Goal: Transaction & Acquisition: Book appointment/travel/reservation

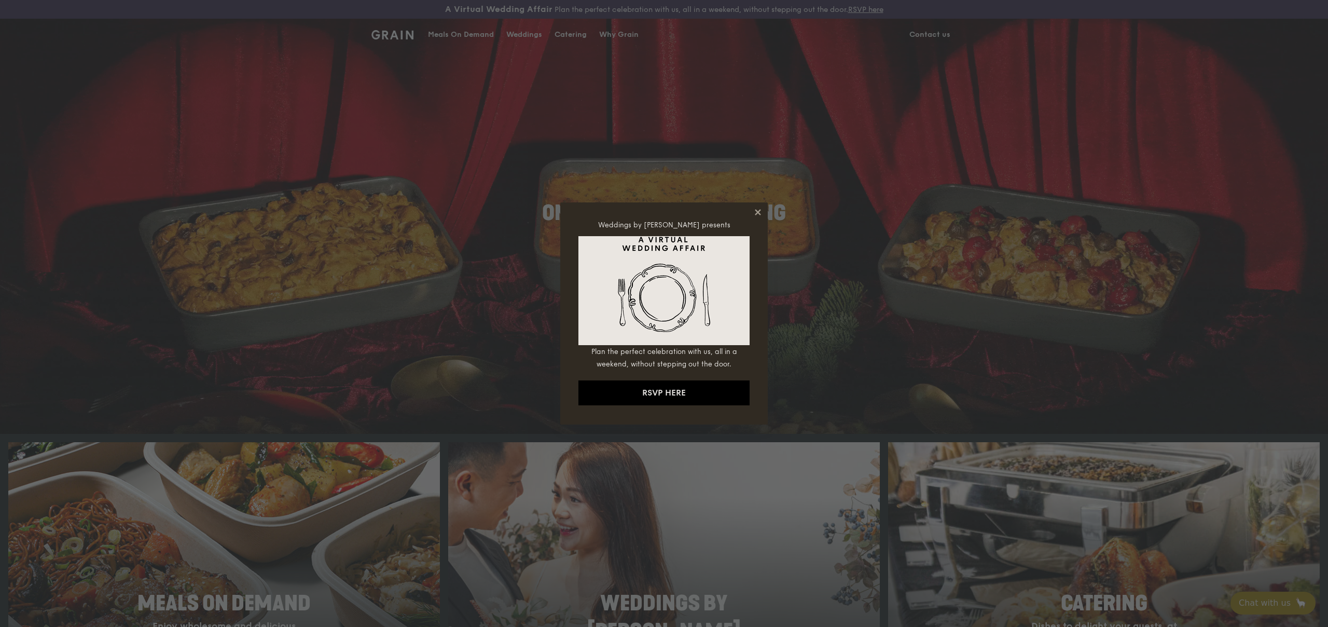
click at [754, 210] on icon at bounding box center [757, 211] width 9 height 9
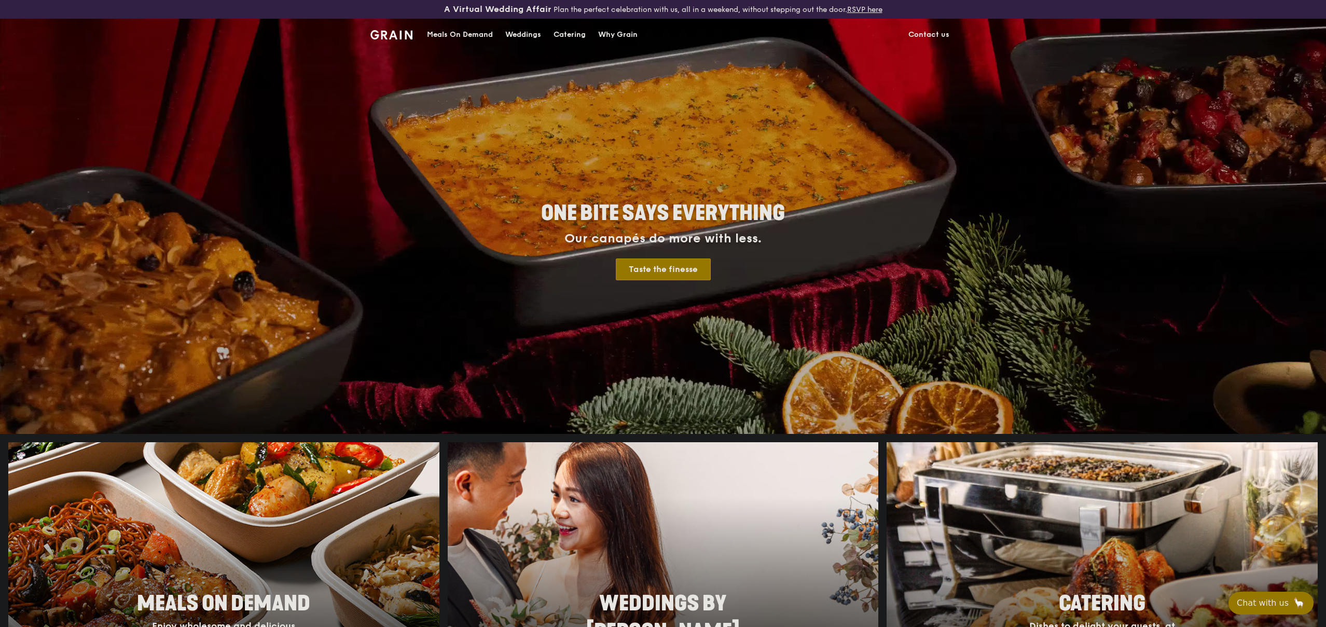
click at [516, 36] on div "Weddings" at bounding box center [523, 34] width 36 height 31
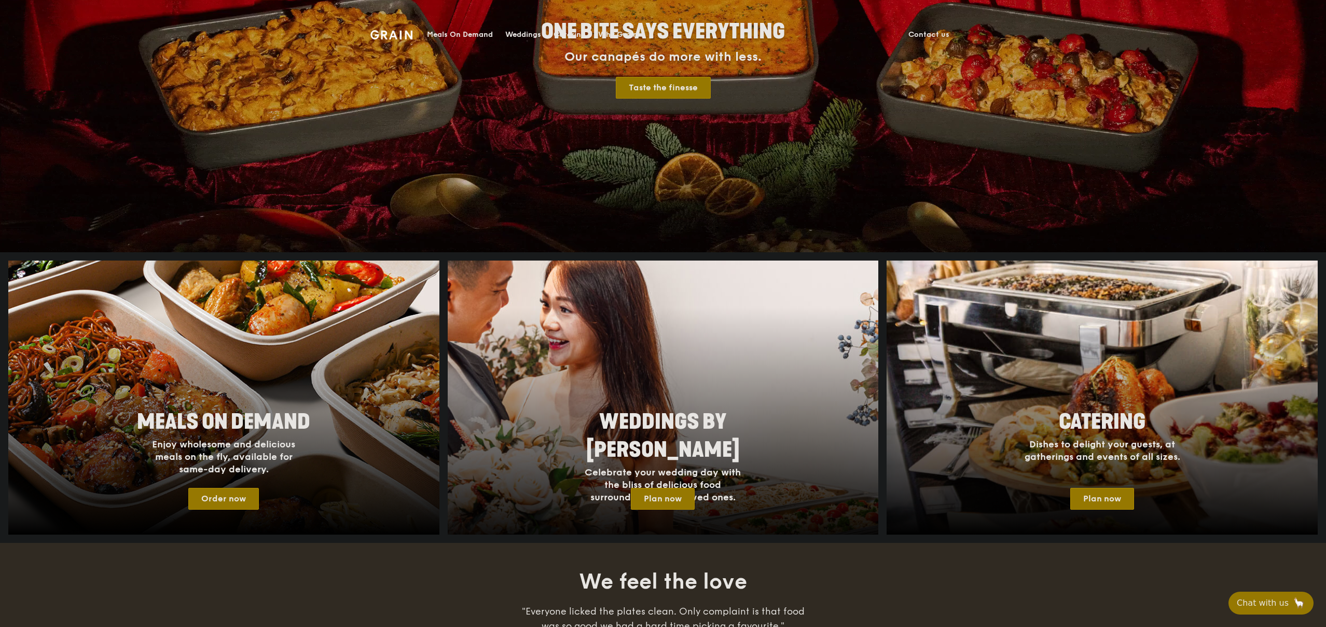
scroll to position [353, 0]
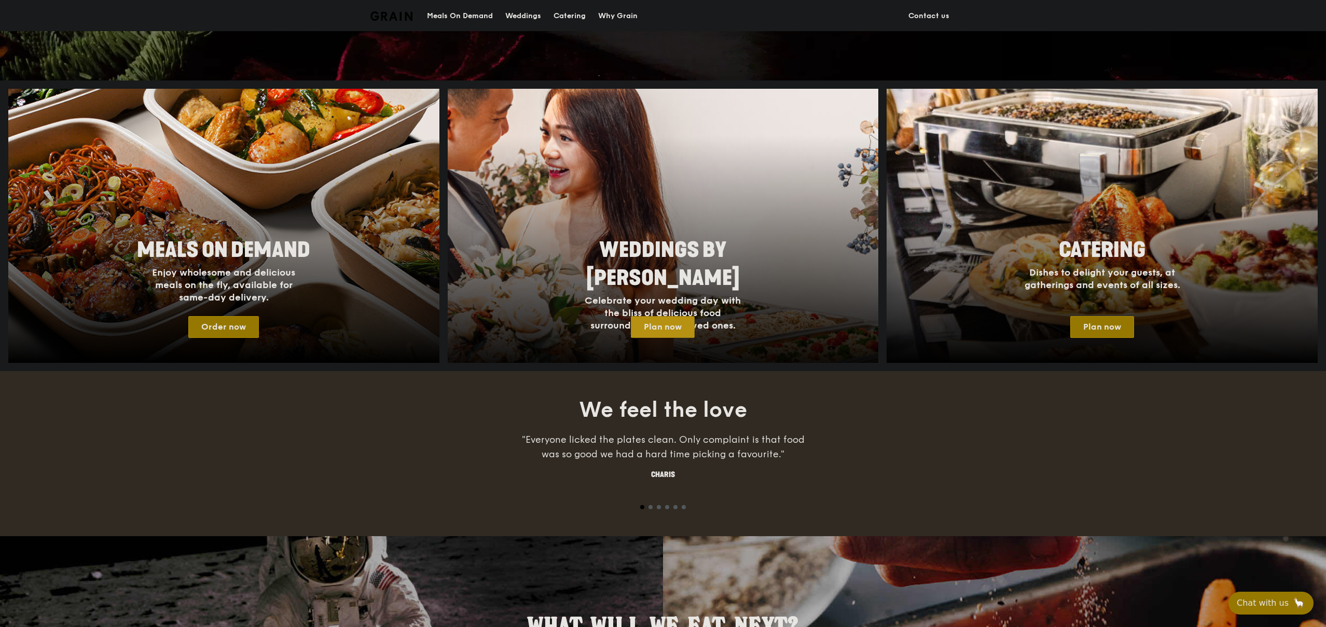
click at [678, 326] on link "Plan now" at bounding box center [663, 327] width 64 height 22
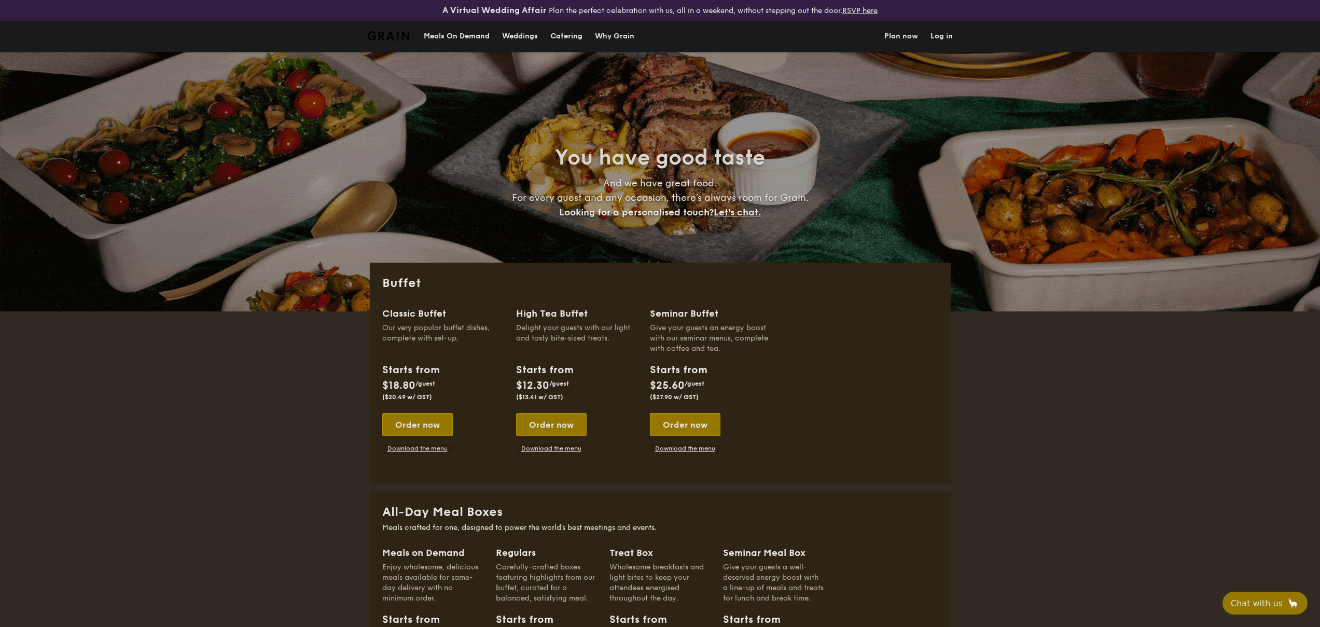
select select
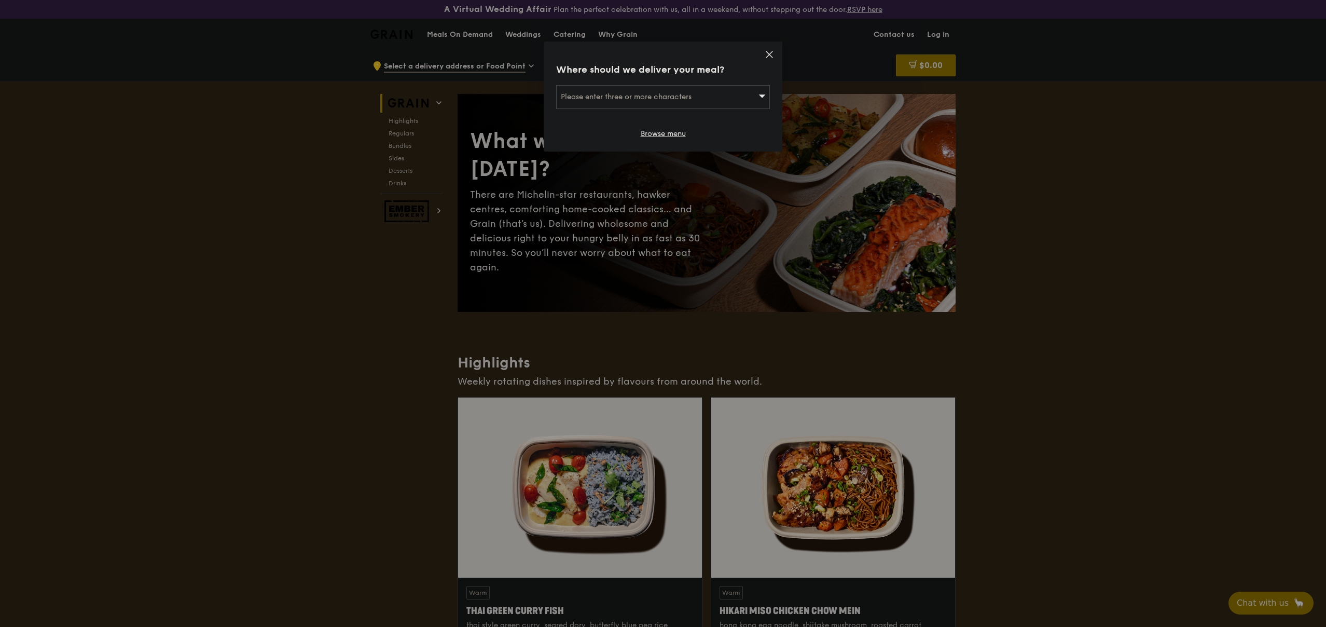
click at [769, 54] on icon at bounding box center [769, 54] width 6 height 6
